Goal: Information Seeking & Learning: Learn about a topic

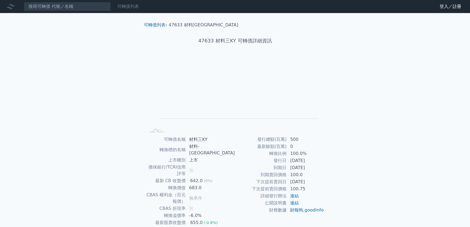
click at [129, 8] on link "可轉債列表" at bounding box center [128, 6] width 22 height 5
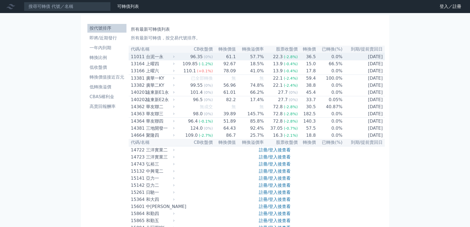
click at [192, 56] on td "96.35 (0%)" at bounding box center [194, 56] width 37 height 7
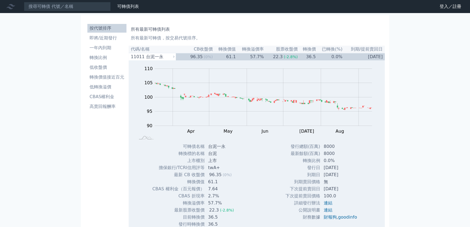
click at [106, 30] on li "按代號排序" at bounding box center [106, 28] width 39 height 7
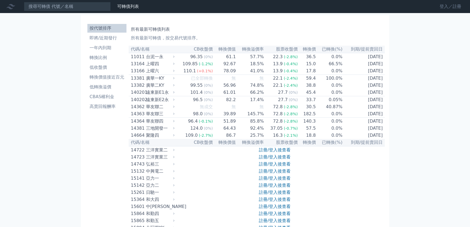
click at [440, 7] on link "登入／註冊" at bounding box center [450, 6] width 30 height 9
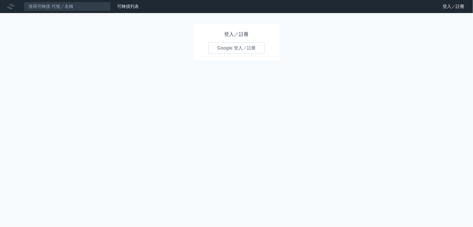
click at [243, 49] on link "Google 登入／註冊" at bounding box center [237, 47] width 56 height 11
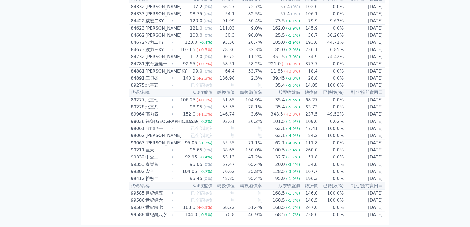
scroll to position [3163, 0]
drag, startPoint x: 130, startPoint y: 49, endPoint x: 374, endPoint y: 236, distance: 307.2
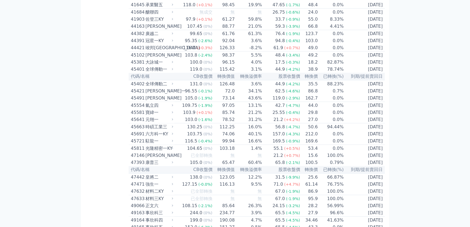
scroll to position [1338, 0]
